Goal: Task Accomplishment & Management: Use online tool/utility

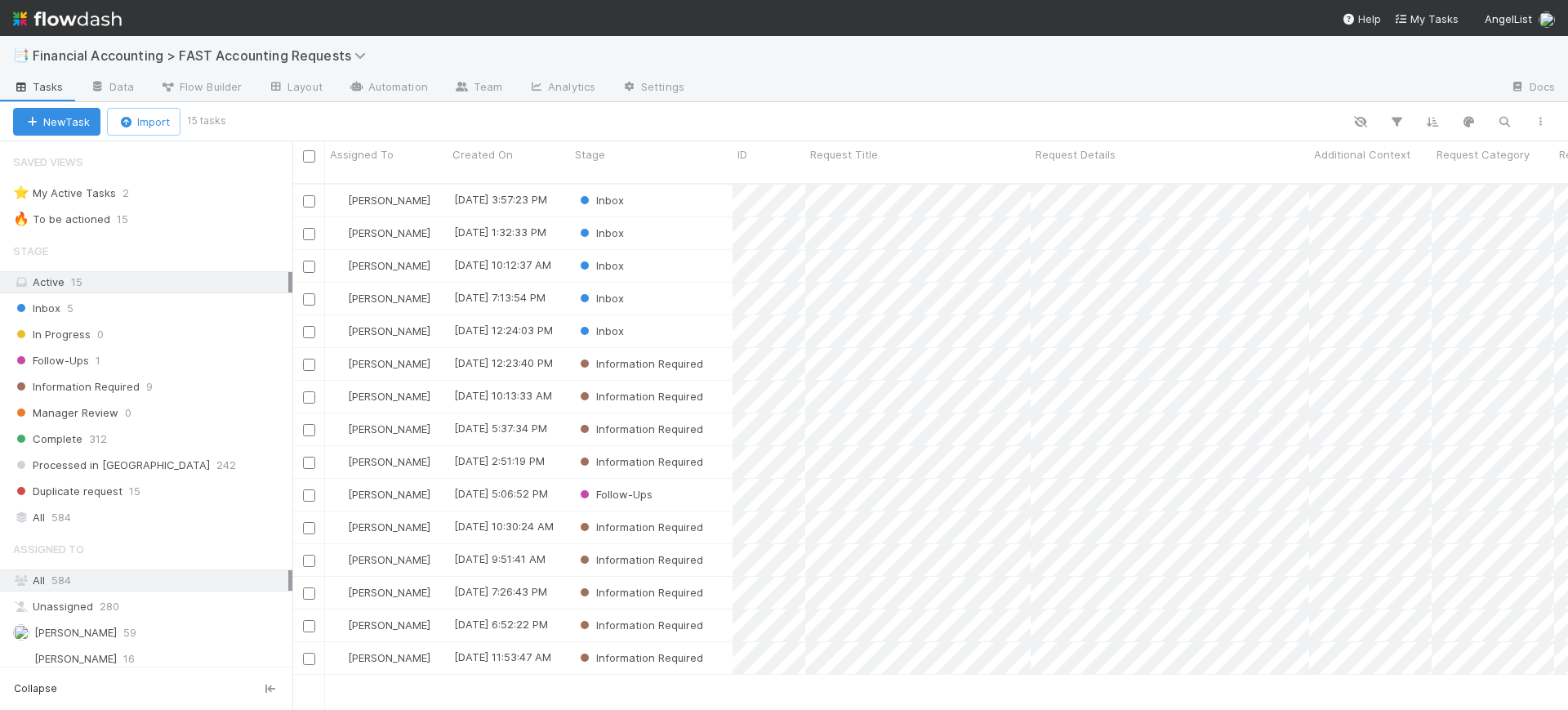
scroll to position [525, 1260]
click at [129, 437] on div "Complete 312" at bounding box center [153, 439] width 279 height 20
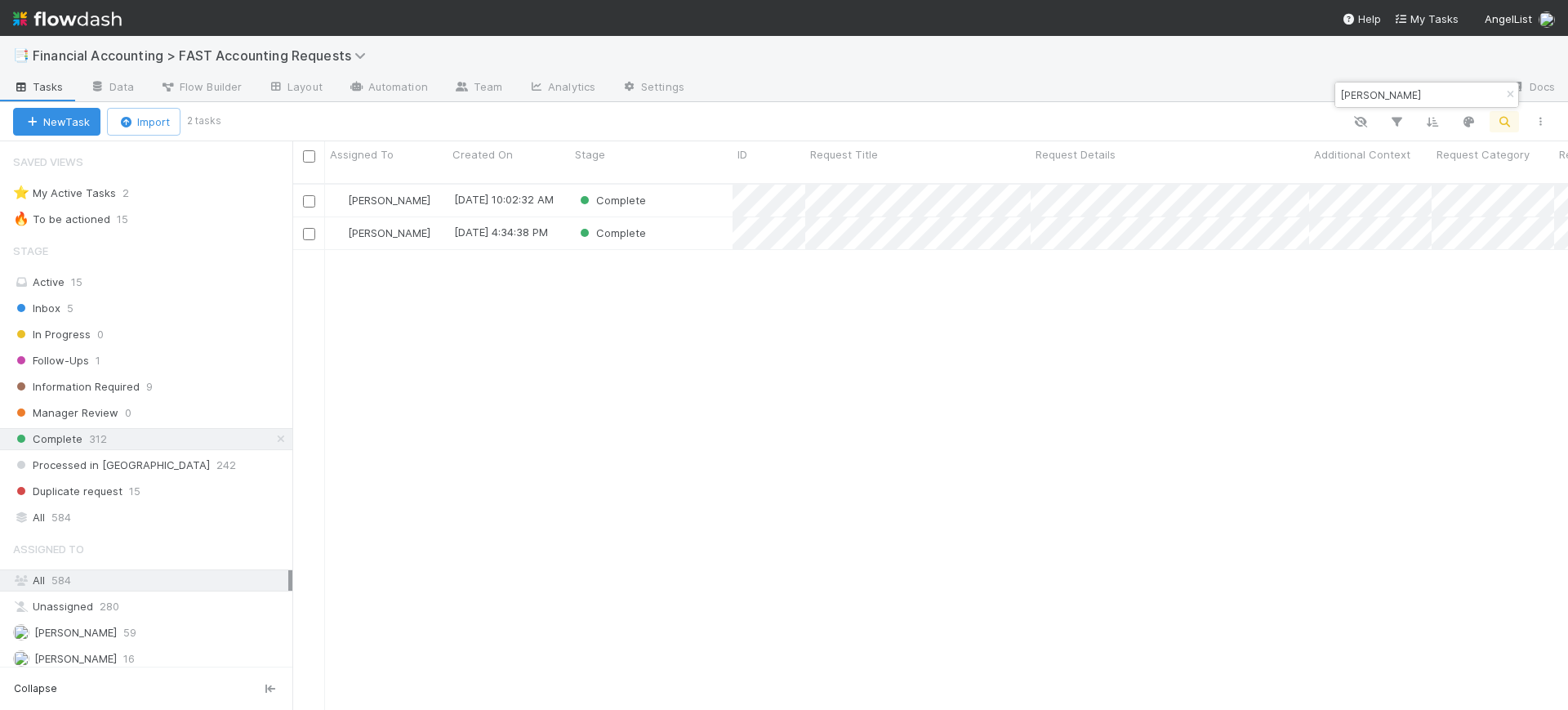
scroll to position [525, 1260]
type input "[PERSON_NAME]"
click at [679, 185] on div "Complete" at bounding box center [651, 201] width 163 height 32
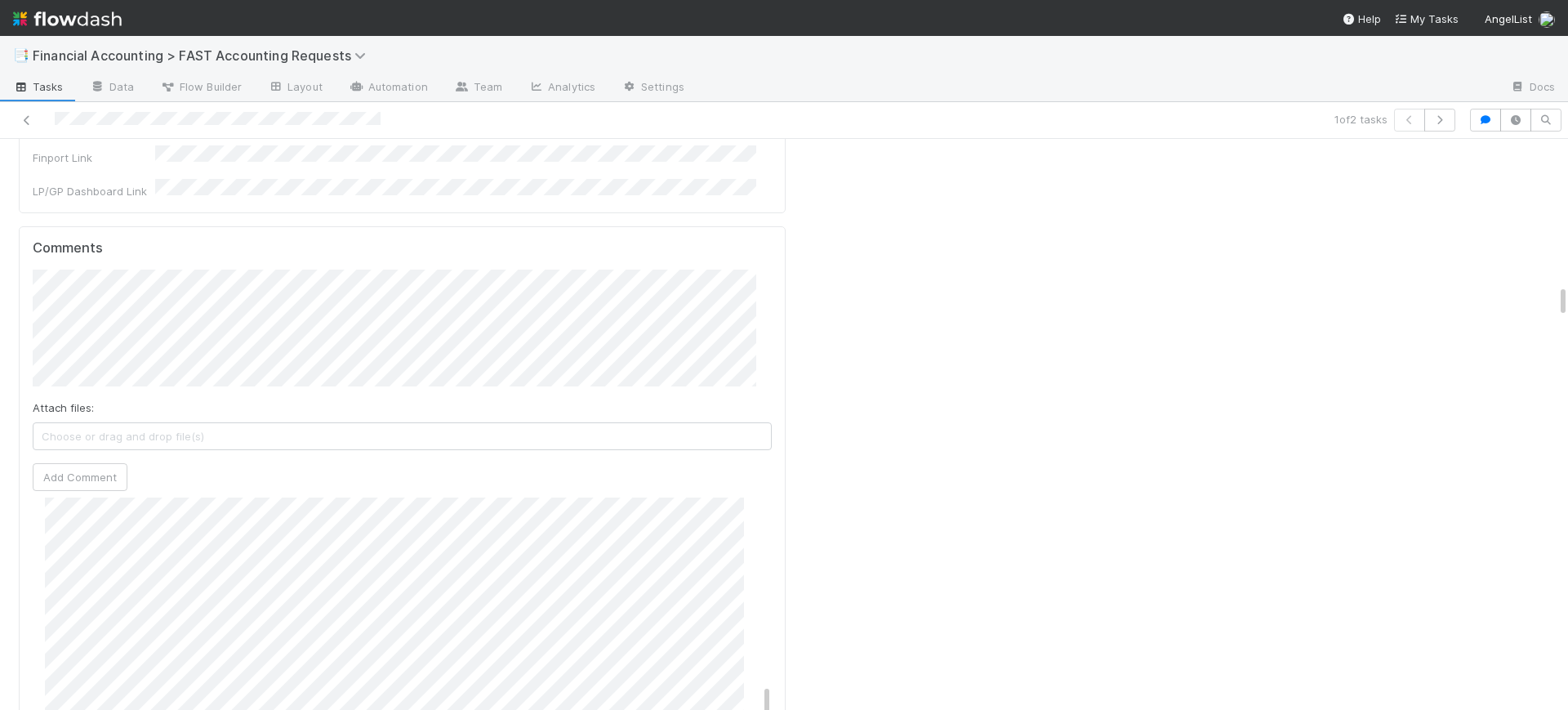
scroll to position [1449, 0]
drag, startPoint x: 752, startPoint y: 254, endPoint x: 768, endPoint y: 448, distance: 194.7
click at [768, 448] on div "Comments Attach files: Choose or drag and drop file(s) Add Comment [PERSON_NAME…" at bounding box center [402, 532] width 767 height 612
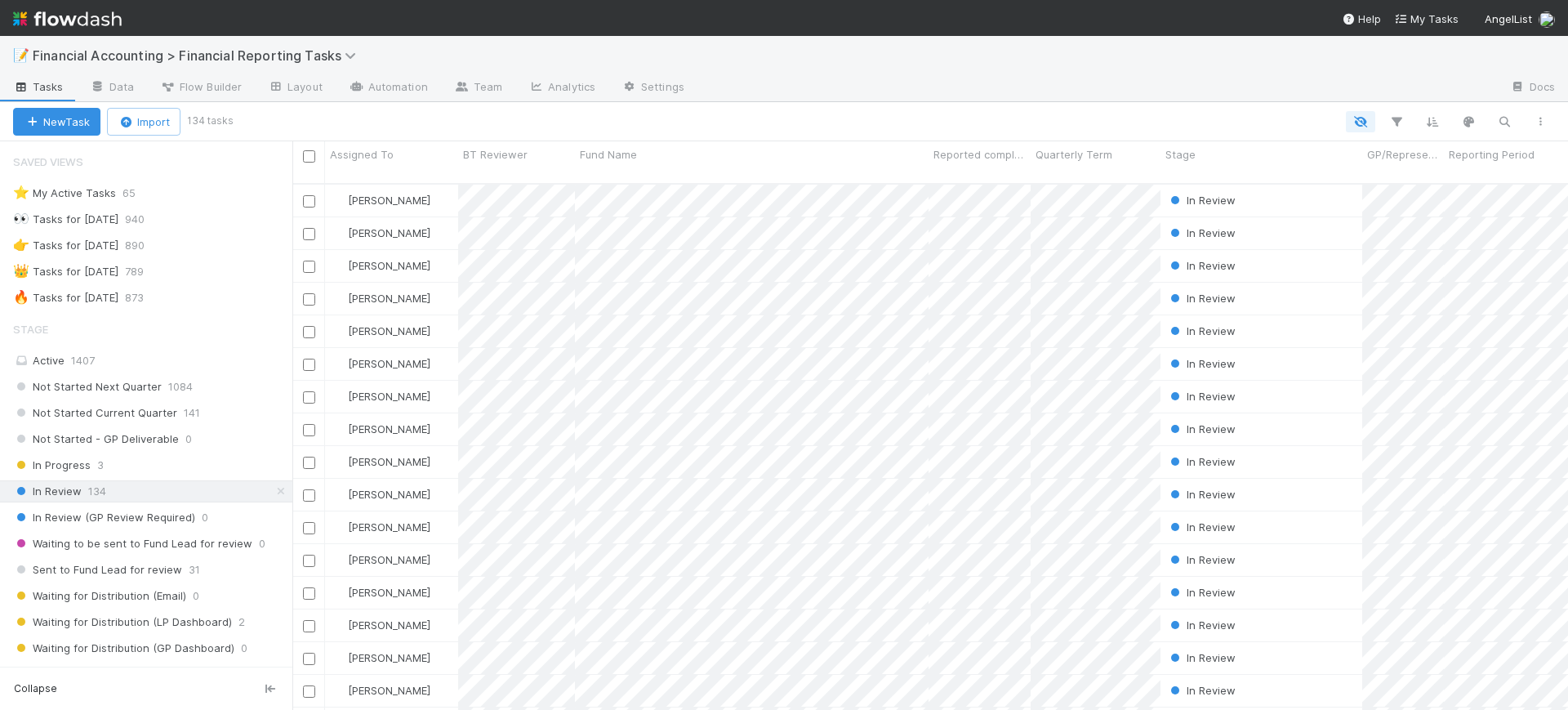
scroll to position [525, 1260]
click at [1402, 118] on icon "button" at bounding box center [1396, 122] width 16 height 15
click at [1252, 160] on button "Add Filter" at bounding box center [1146, 171] width 490 height 24
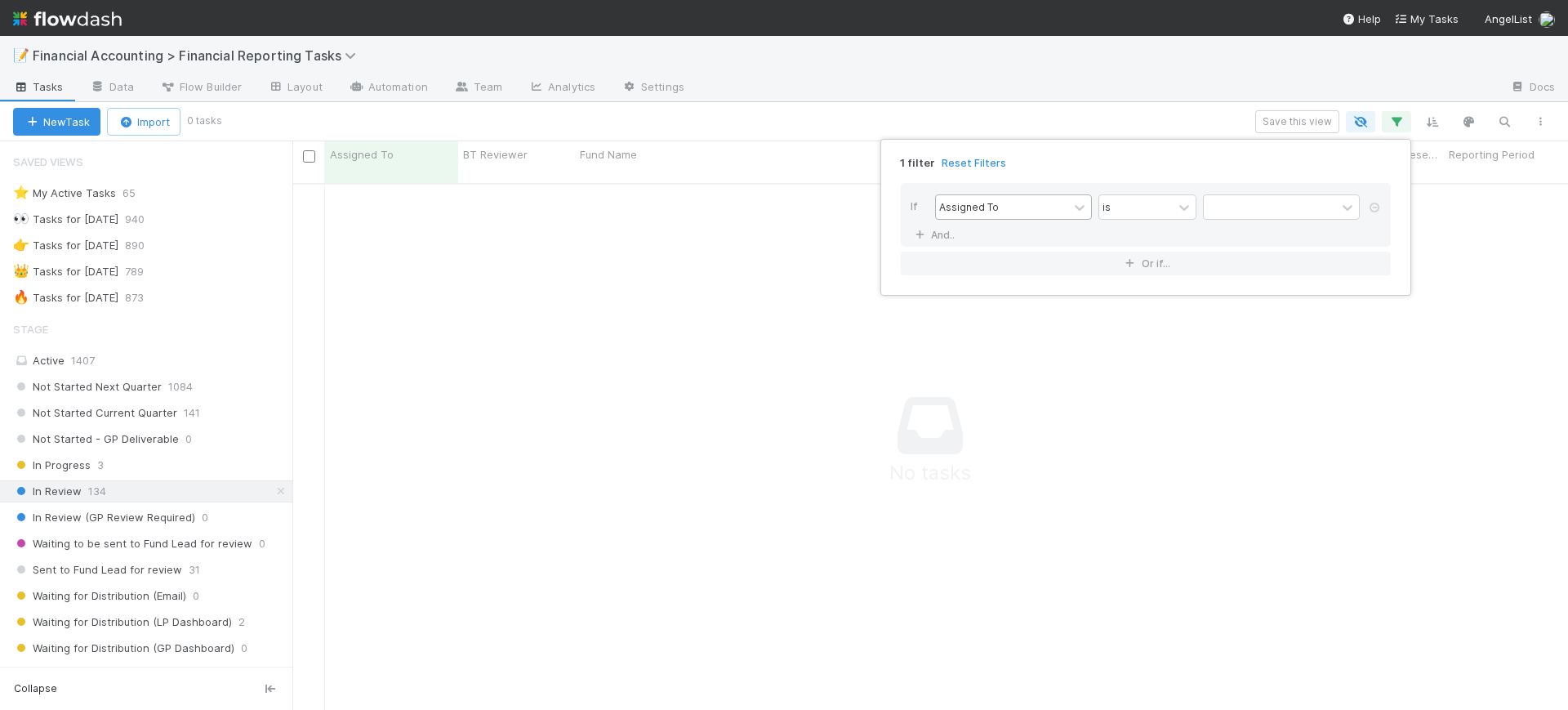
scroll to position [509, 1245]
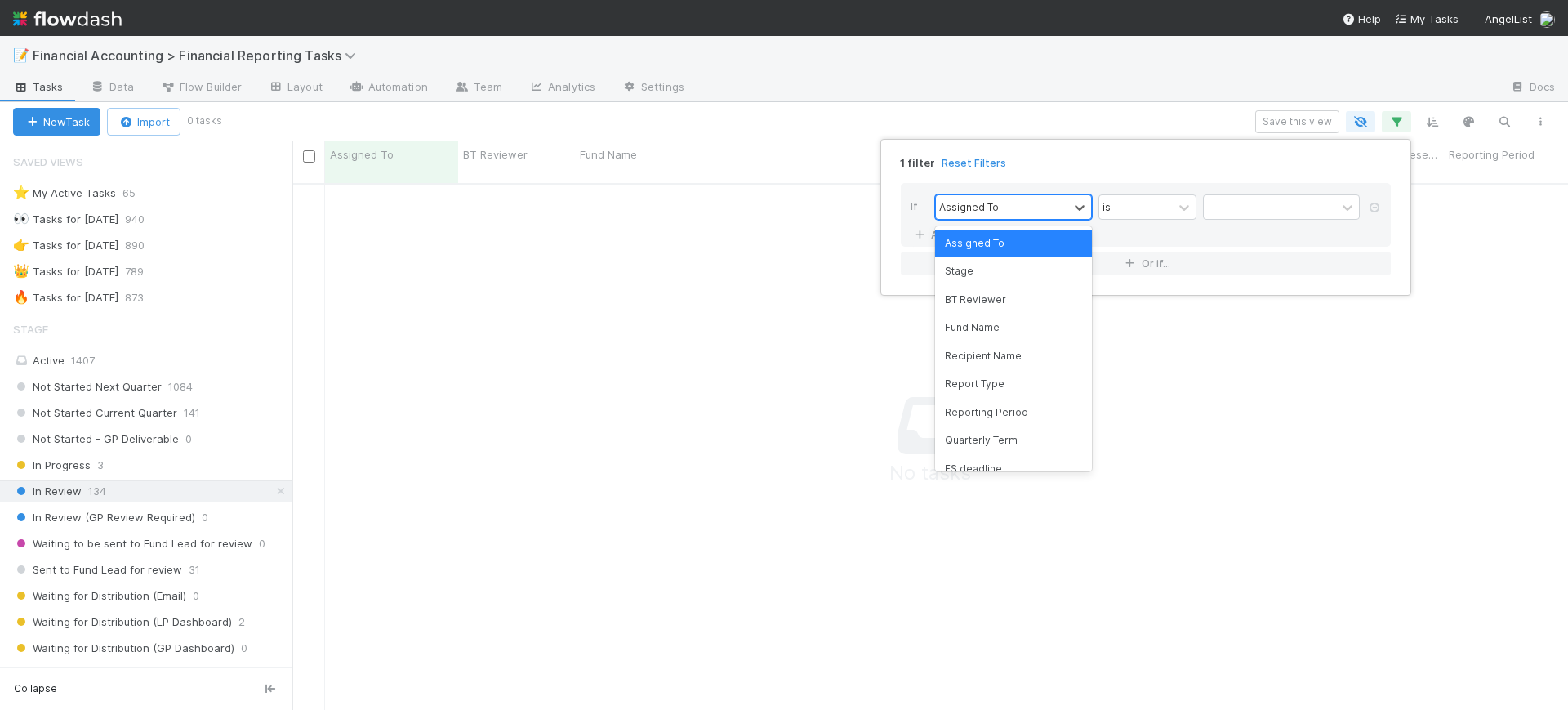
click at [1053, 205] on div "Assigned To" at bounding box center [1001, 206] width 133 height 24
click at [1015, 323] on div "Fund Name" at bounding box center [1014, 327] width 157 height 28
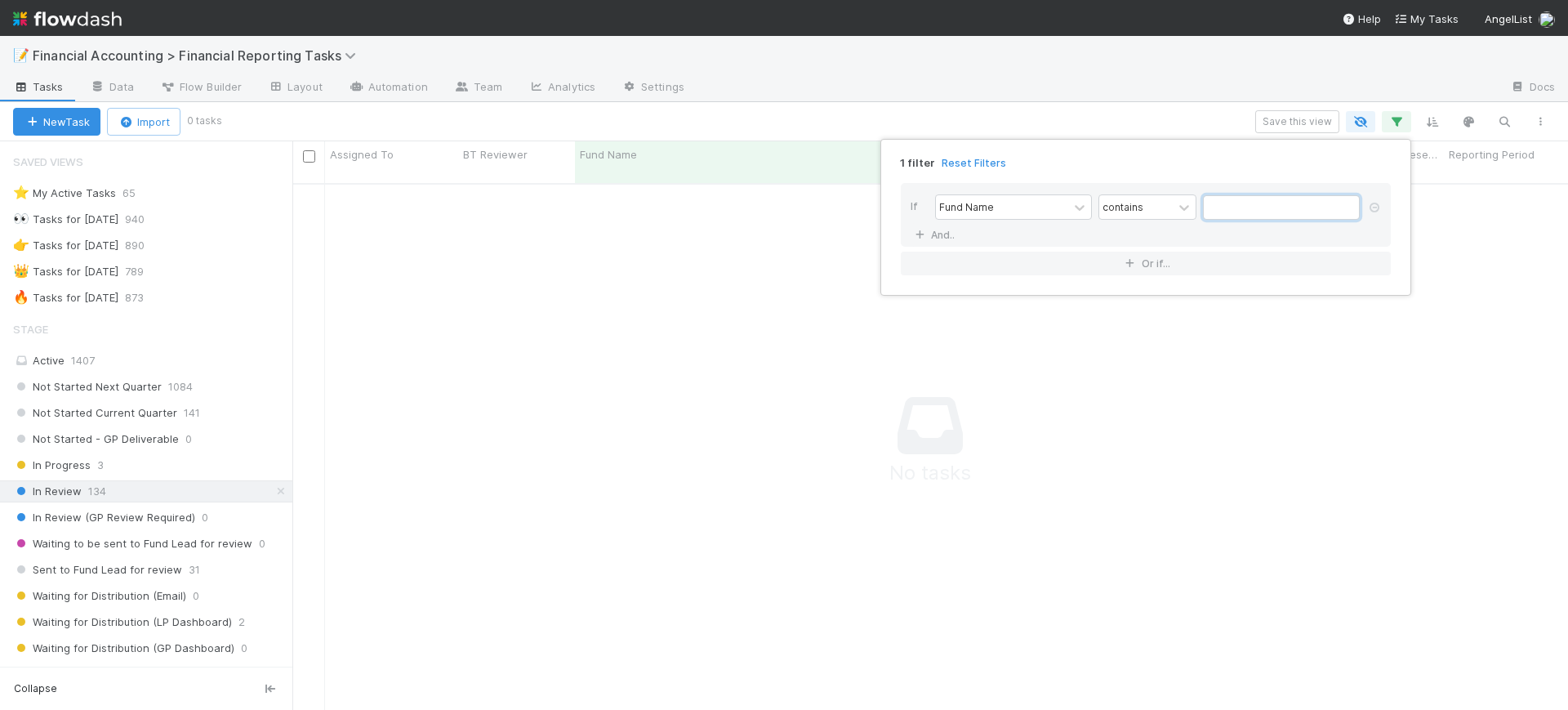
click at [1244, 205] on input "text" at bounding box center [1282, 207] width 157 height 25
type input "[PERSON_NAME]"
drag, startPoint x: 286, startPoint y: 288, endPoint x: 286, endPoint y: 297, distance: 9.0
click at [286, 297] on div "1 filter Reset Filters If Fund Name contains todd And.. Or if..." at bounding box center [784, 355] width 1568 height 710
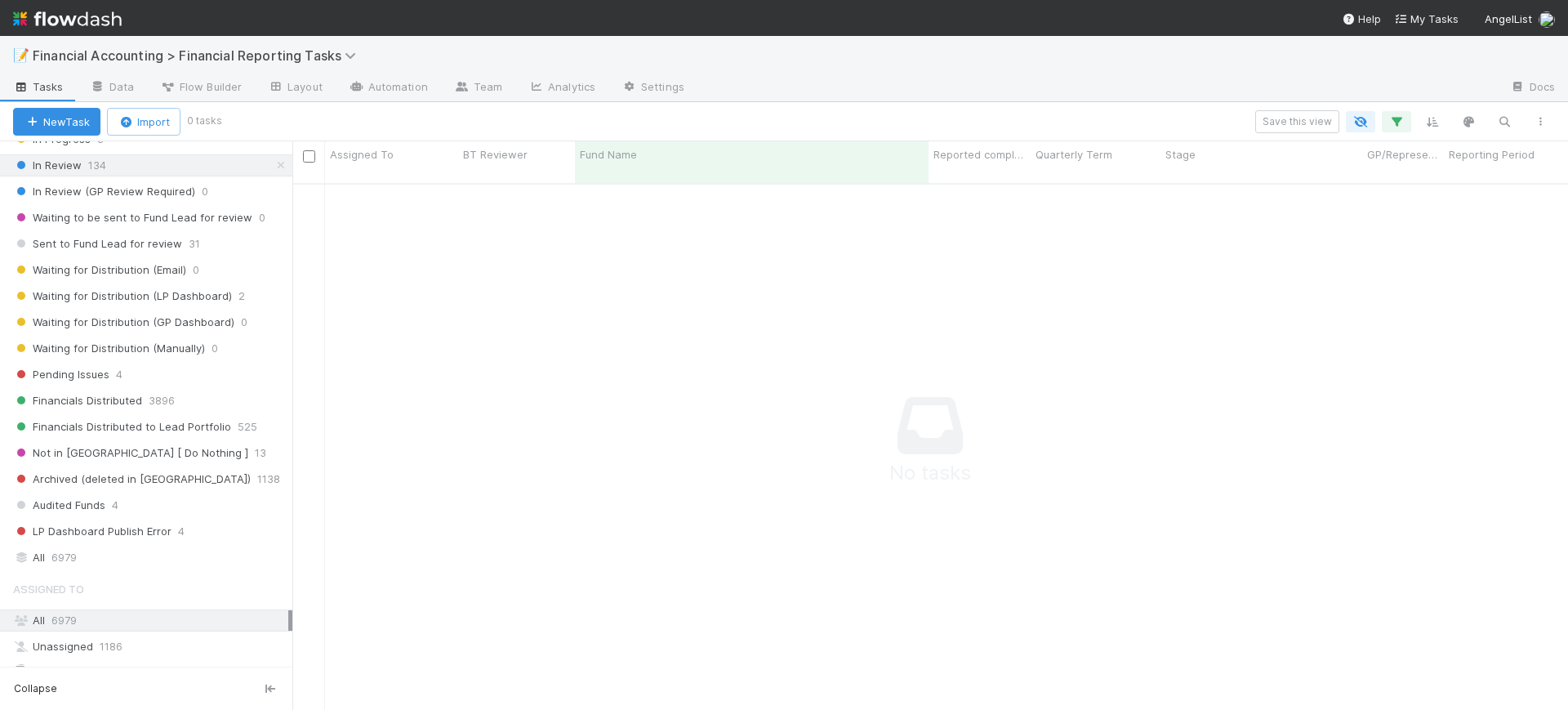
scroll to position [400, 0]
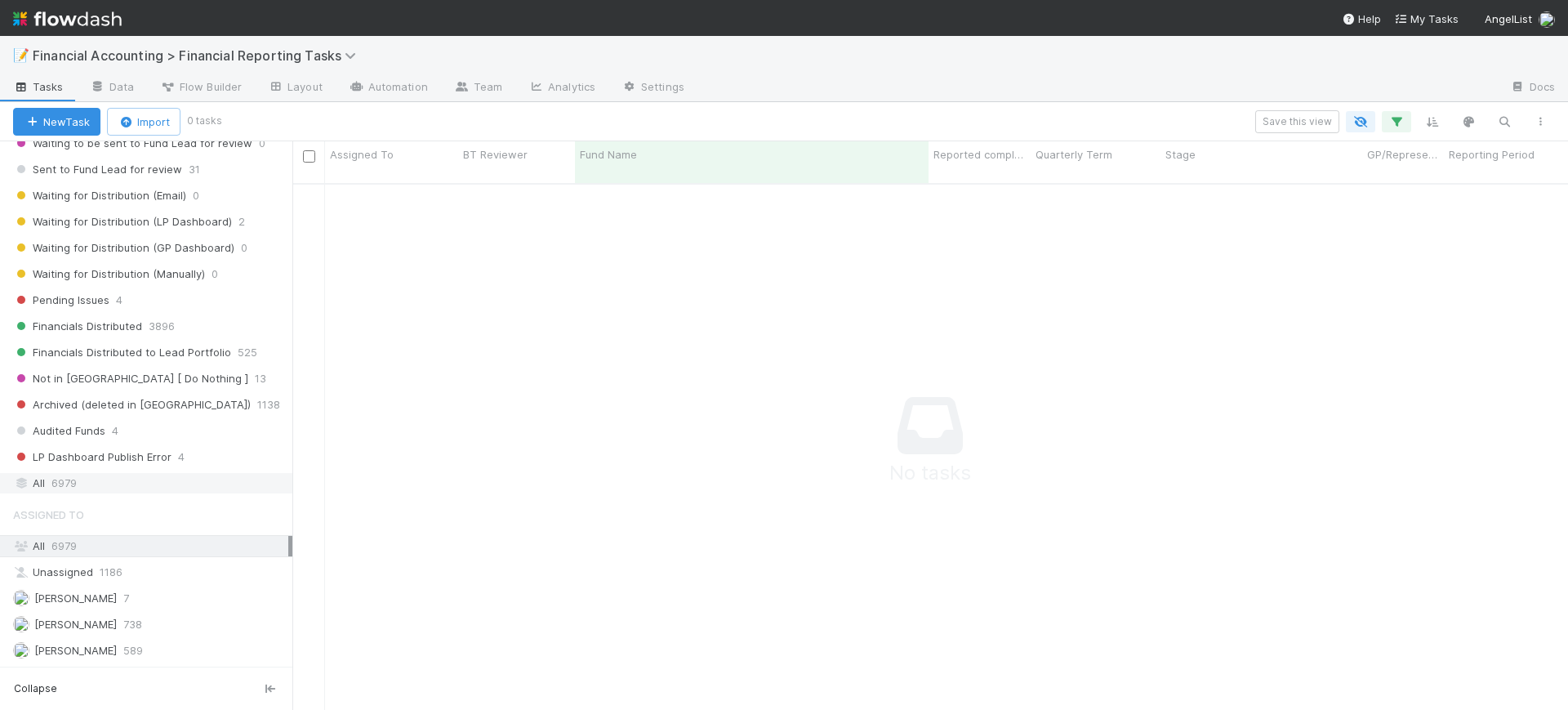
click at [172, 481] on div "All 6979" at bounding box center [150, 483] width 275 height 20
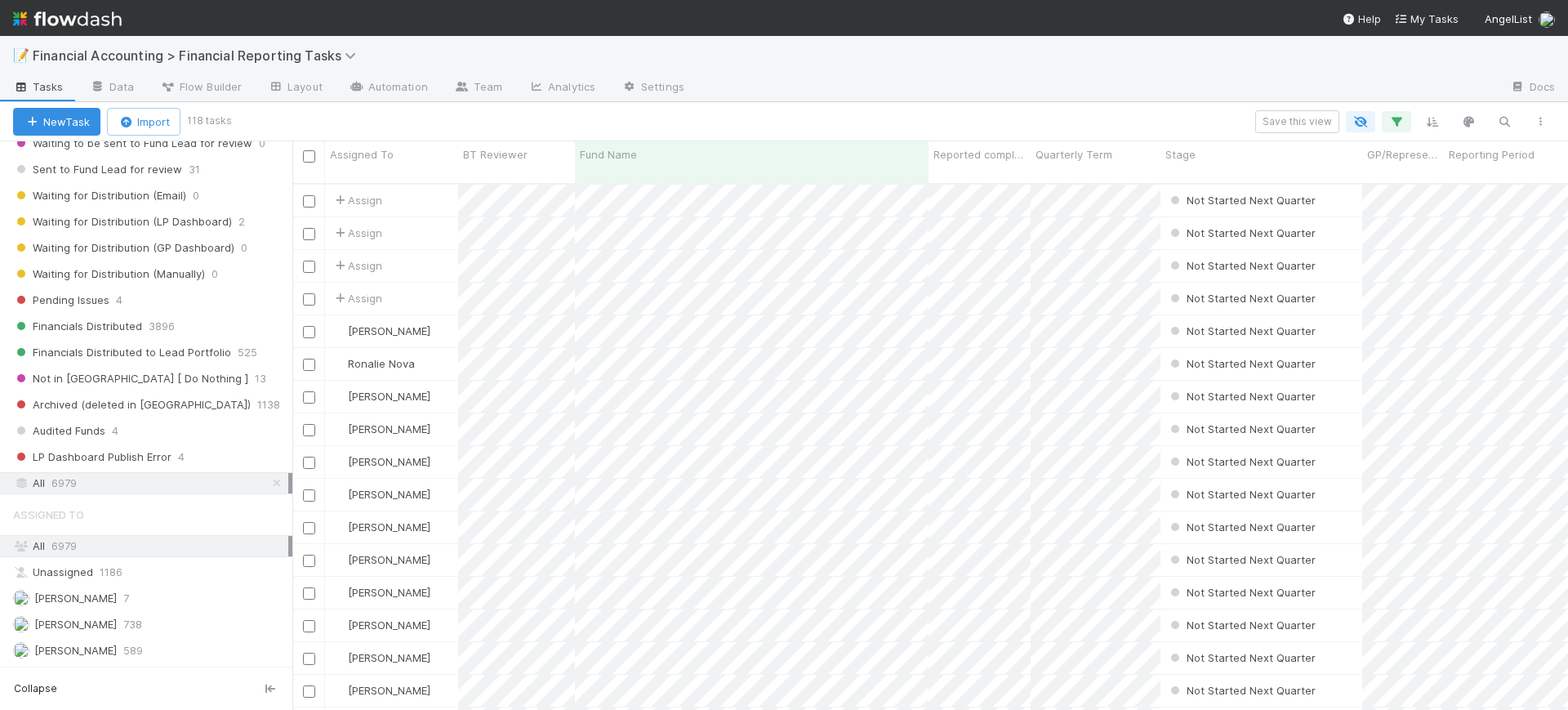
scroll to position [525, 1260]
click at [1396, 124] on icon "button" at bounding box center [1396, 122] width 16 height 15
click at [921, 235] on icon at bounding box center [920, 235] width 16 height 10
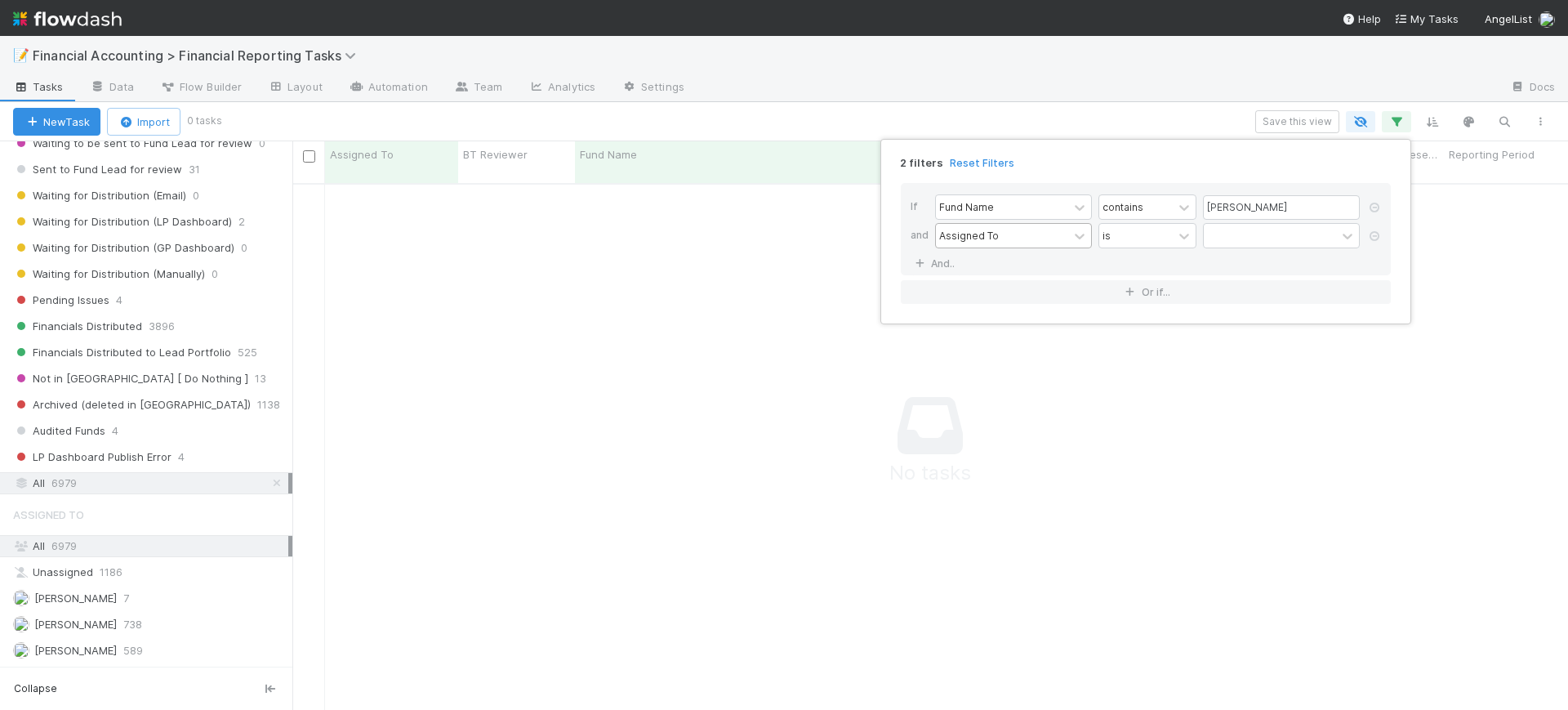
click at [971, 236] on div "Assigned To" at bounding box center [969, 235] width 60 height 15
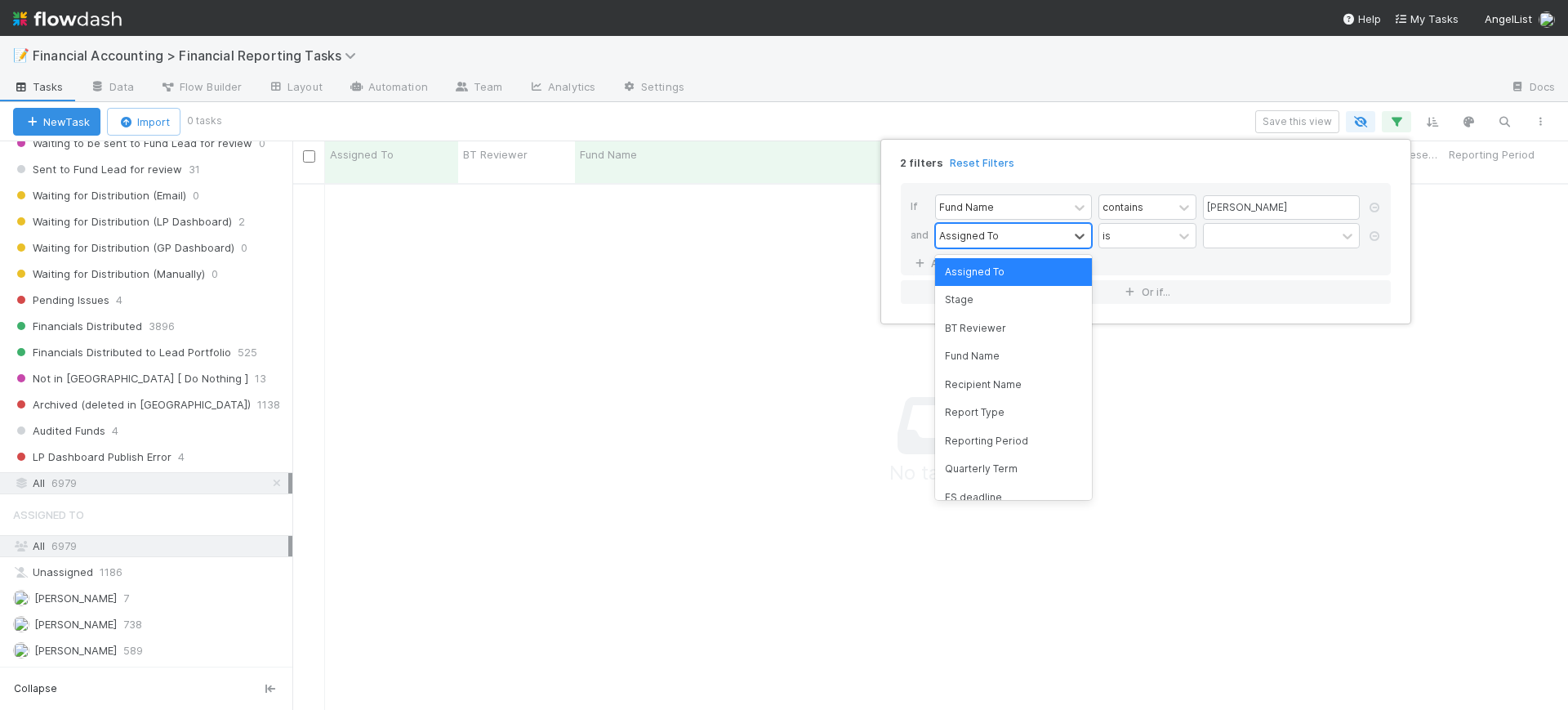
scroll to position [509, 1245]
click at [1033, 443] on div "Reporting Period" at bounding box center [1014, 440] width 157 height 28
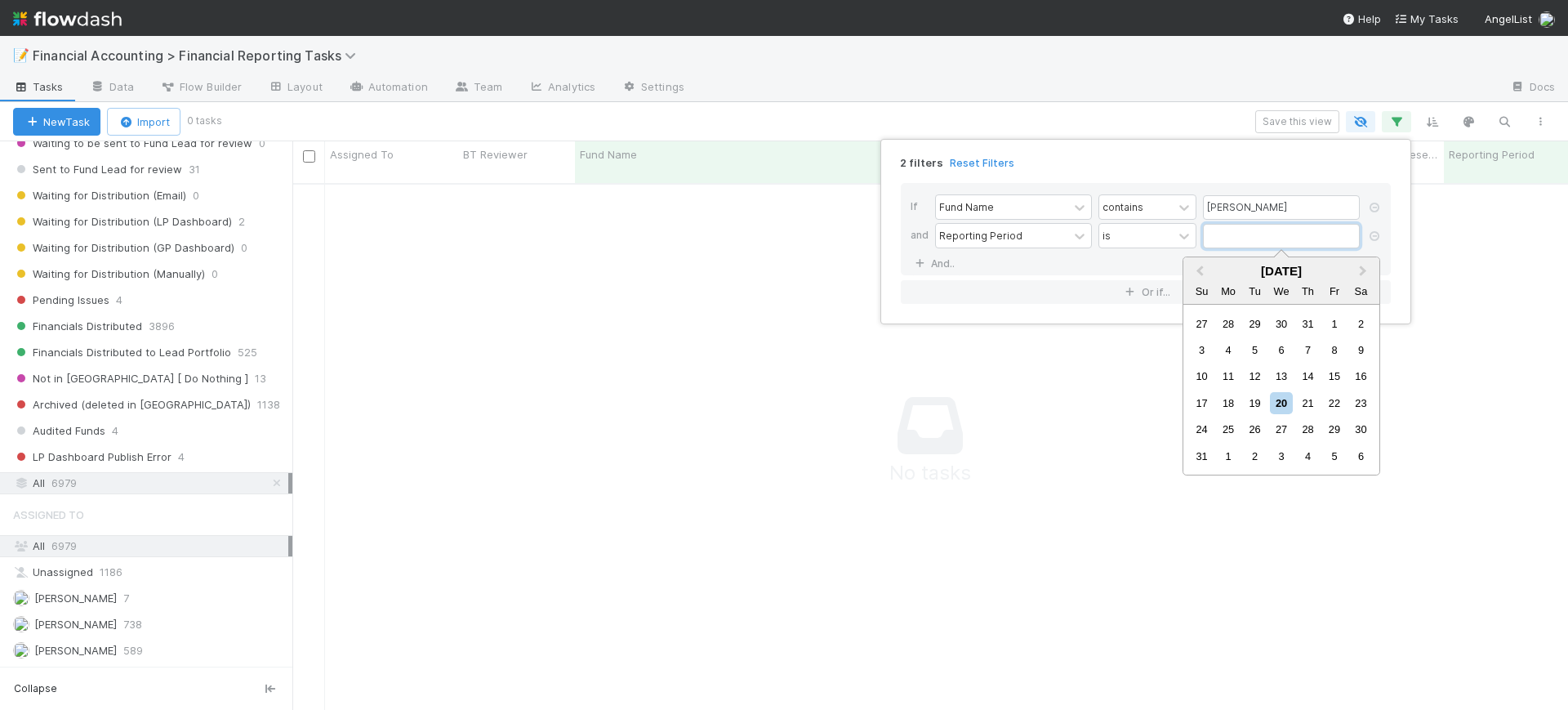
click at [1220, 236] on input "text" at bounding box center [1282, 237] width 157 height 25
click at [1196, 272] on button "Previous Month" at bounding box center [1198, 271] width 26 height 26
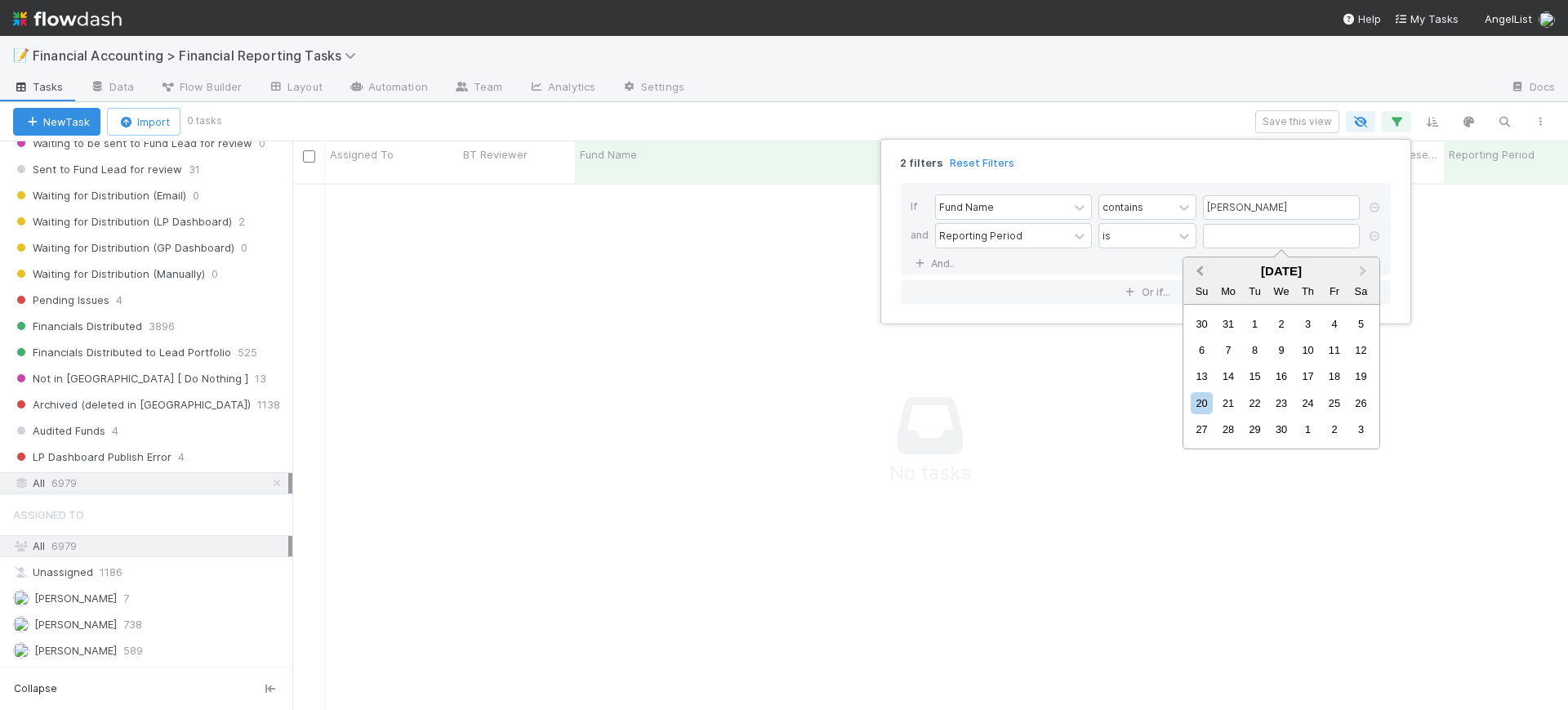
click at [1196, 272] on button "Previous Month" at bounding box center [1198, 271] width 26 height 26
click at [1234, 455] on div "31" at bounding box center [1228, 456] width 22 height 22
type input "03/31/2025"
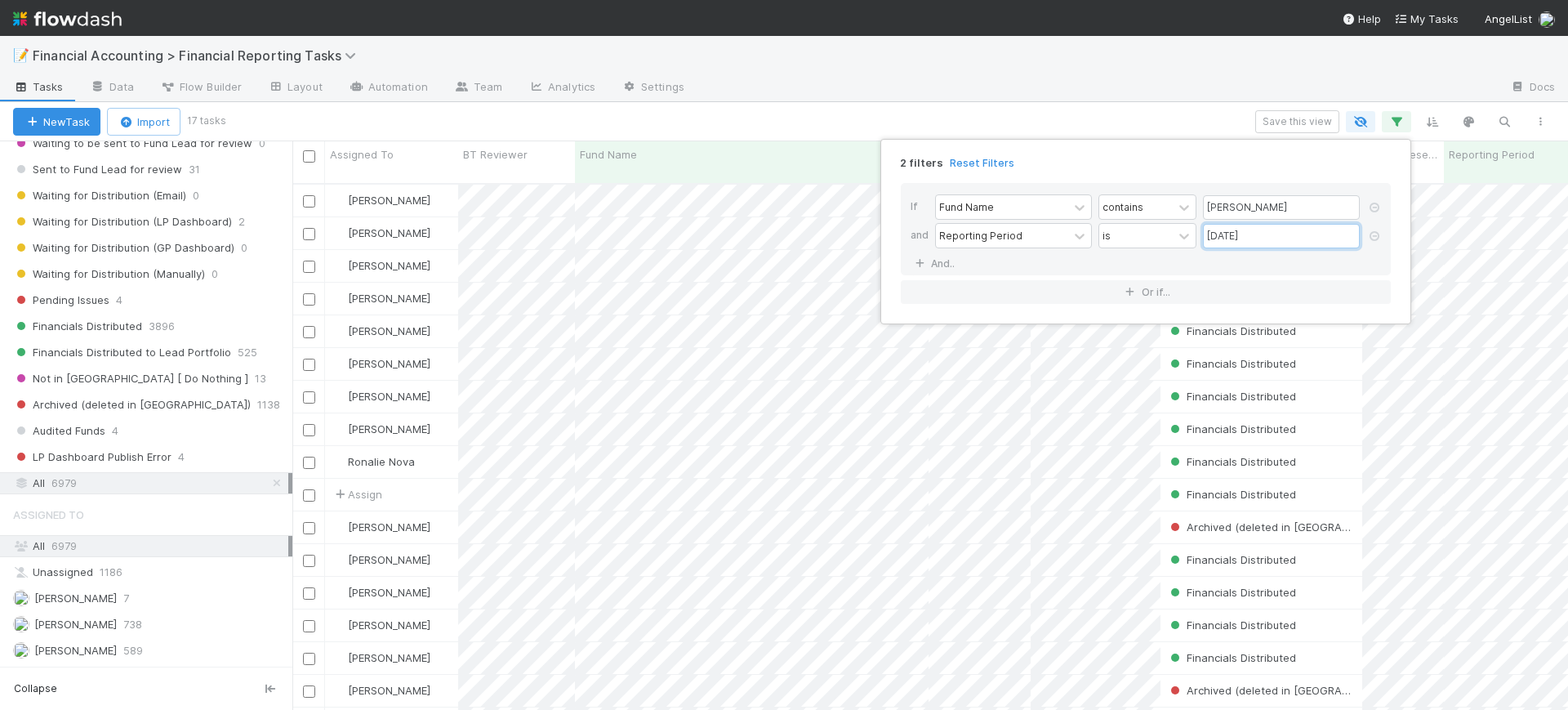
scroll to position [525, 1260]
click at [657, 115] on div "2 filters Reset Filters If Fund Name contains todd and Reporting Period is 03/3…" at bounding box center [784, 355] width 1568 height 710
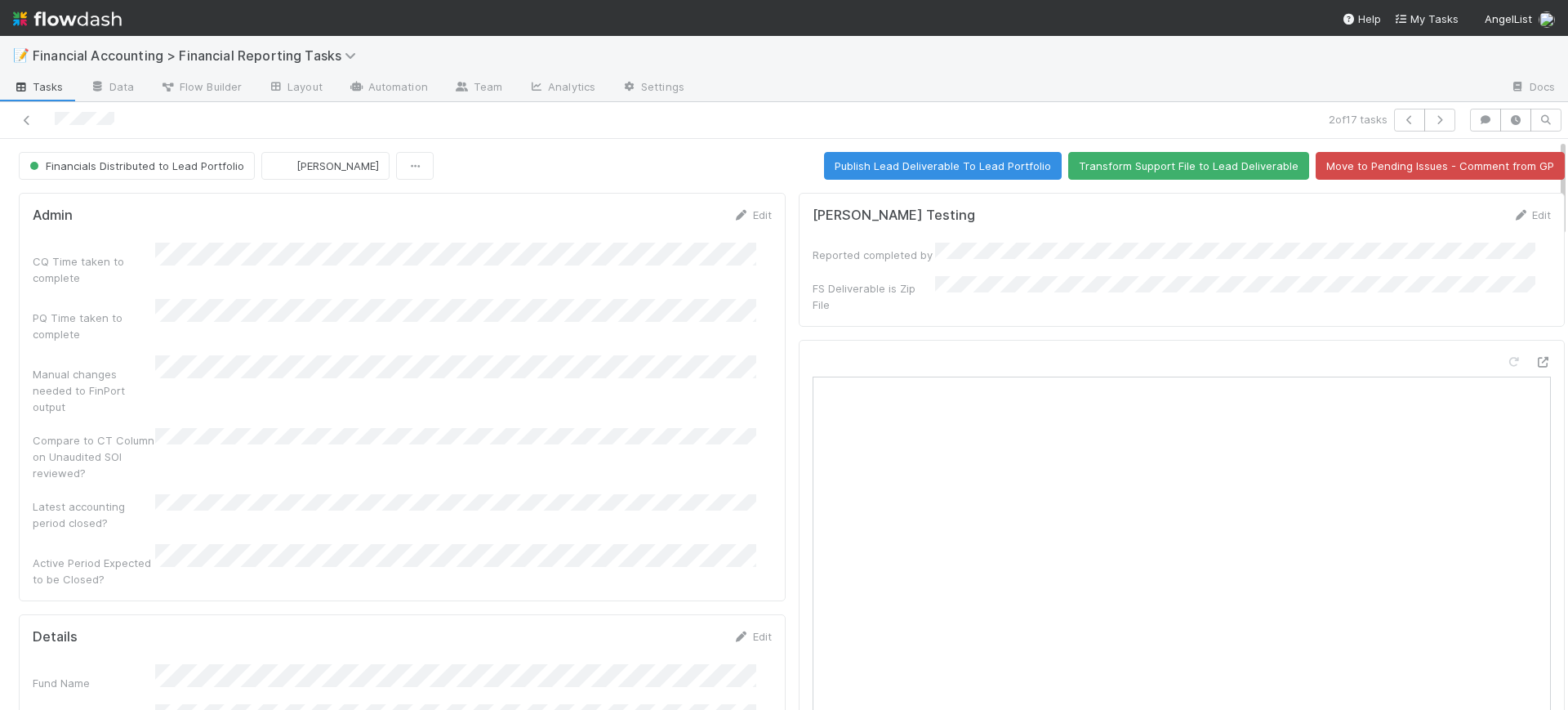
click at [768, 362] on div "Admin Edit CQ Time taken to complete PQ Time taken to complete Manual changes n…" at bounding box center [402, 397] width 767 height 408
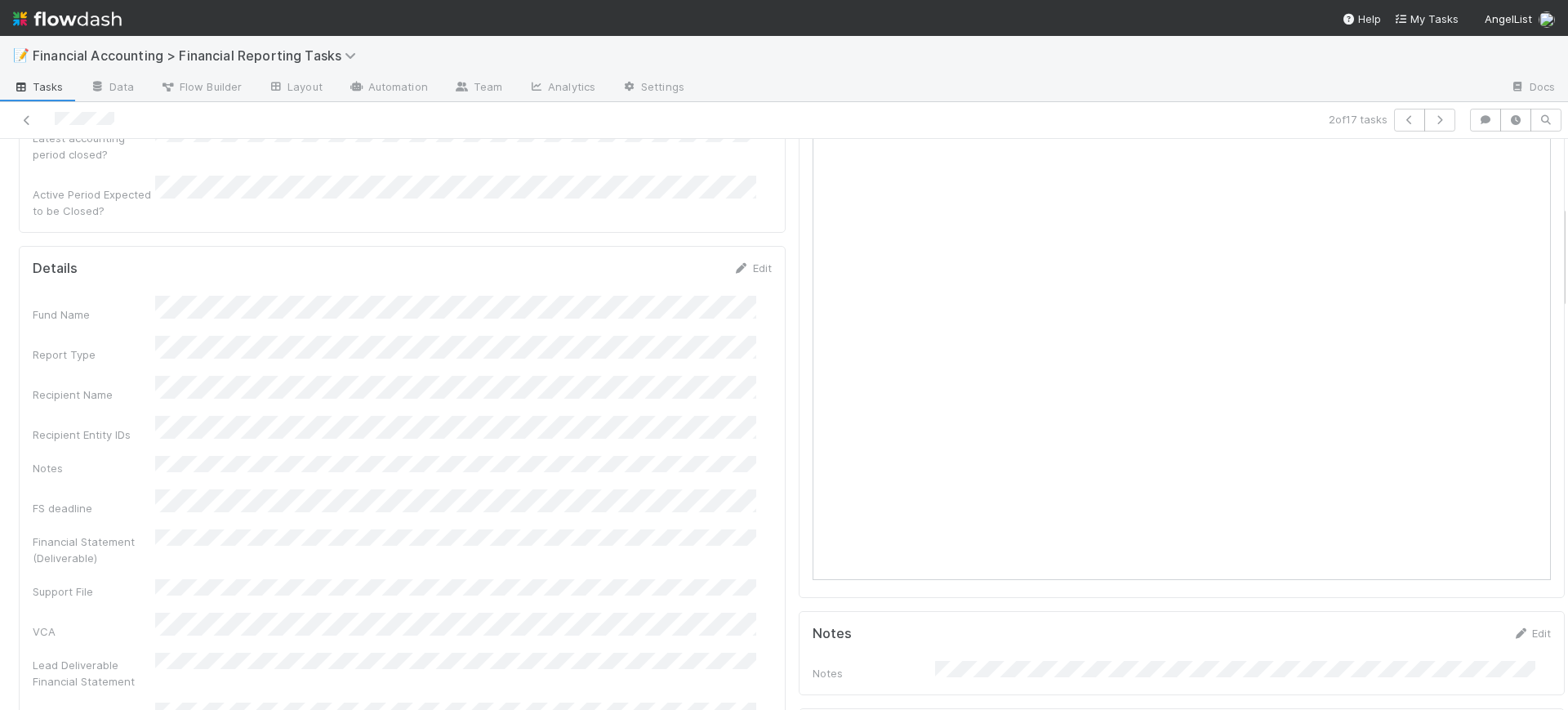
scroll to position [408, 0]
